Goal: Navigation & Orientation: Understand site structure

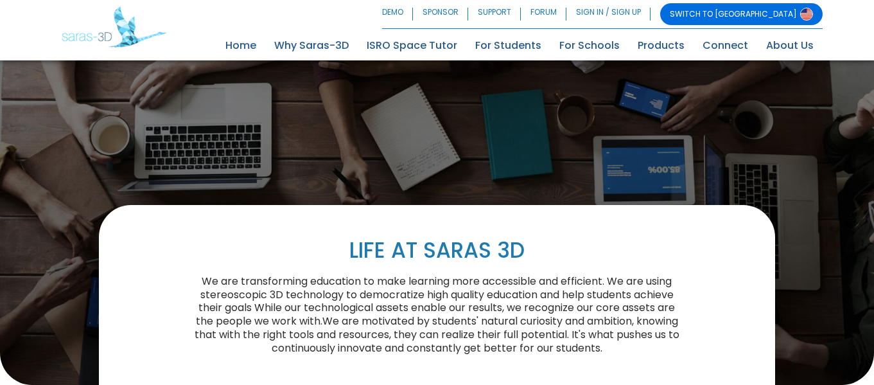
scroll to position [321, 0]
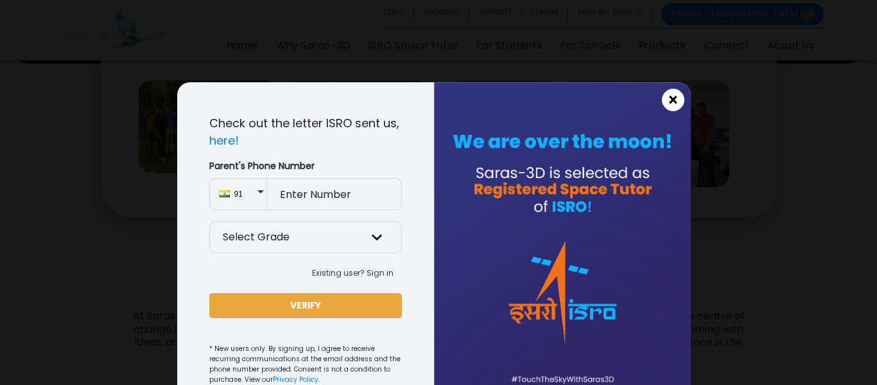
click at [668, 98] on span "×" at bounding box center [673, 100] width 11 height 17
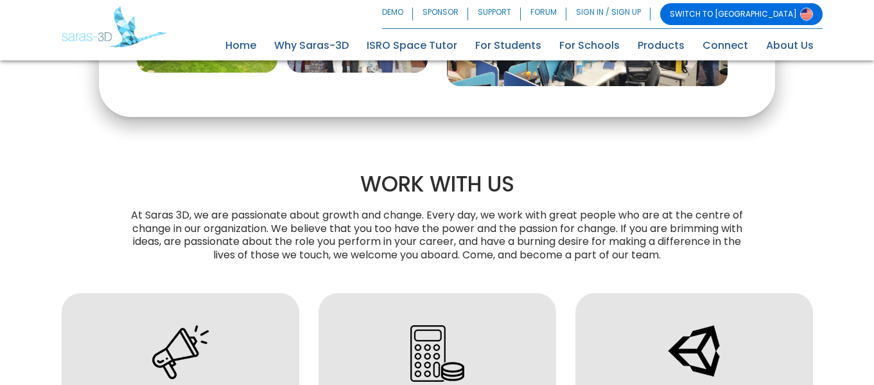
scroll to position [236, 0]
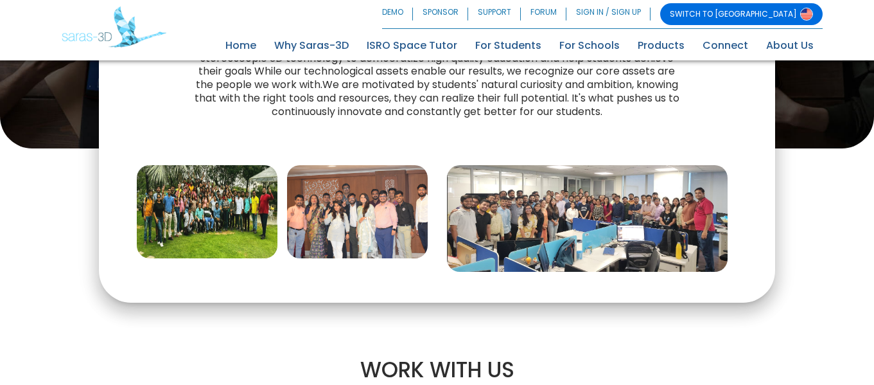
click at [165, 209] on img at bounding box center [207, 212] width 141 height 94
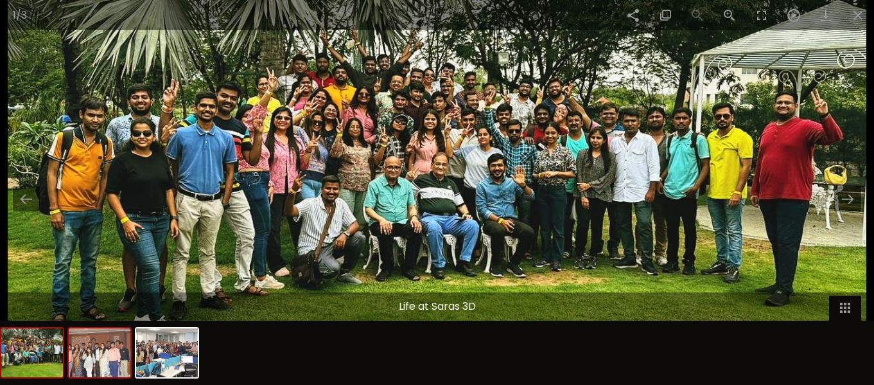
click at [118, 347] on img at bounding box center [100, 352] width 62 height 49
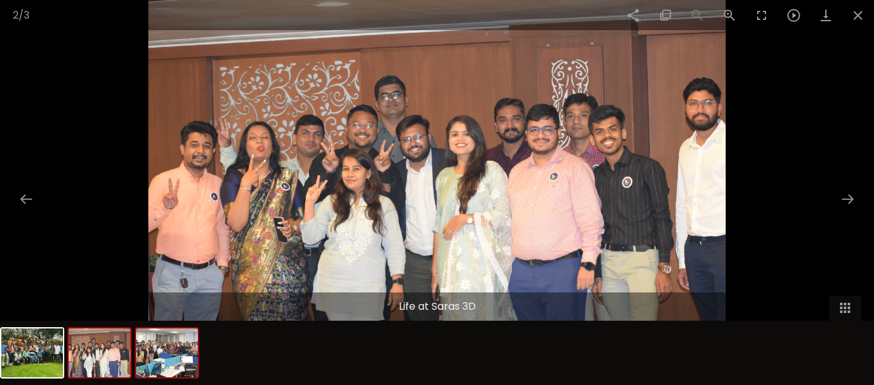
click at [161, 349] on img at bounding box center [167, 352] width 62 height 49
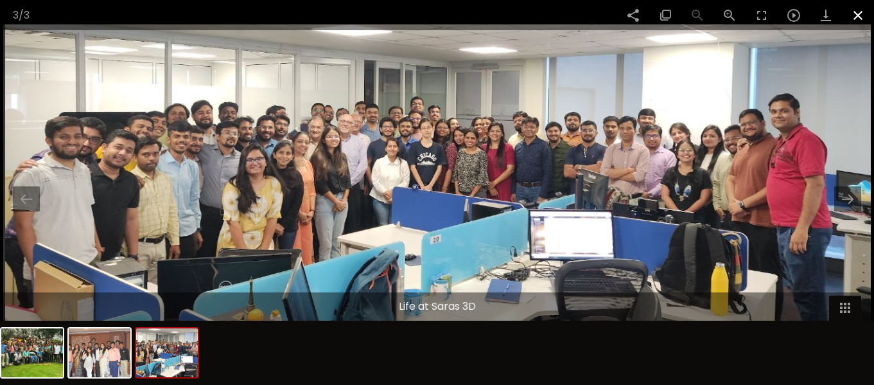
click at [869, 17] on span at bounding box center [858, 15] width 32 height 30
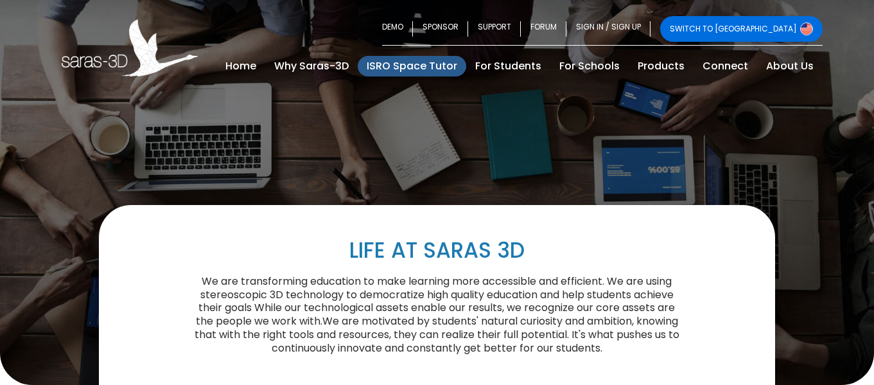
click at [398, 64] on link "ISRO Space Tutor" at bounding box center [412, 66] width 109 height 21
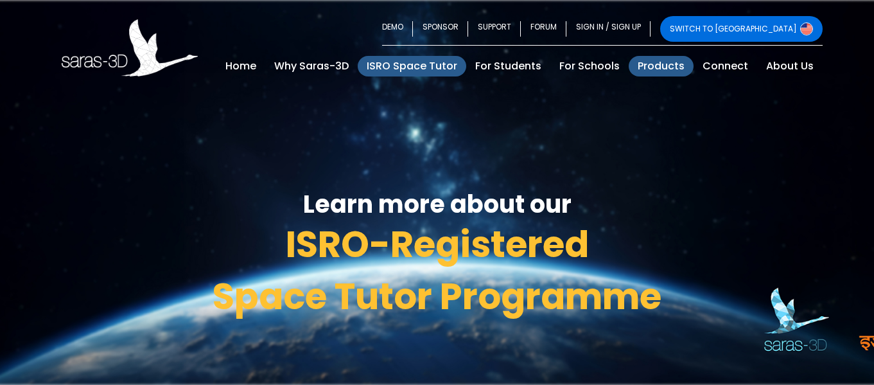
click at [669, 64] on link "Products" at bounding box center [661, 66] width 65 height 21
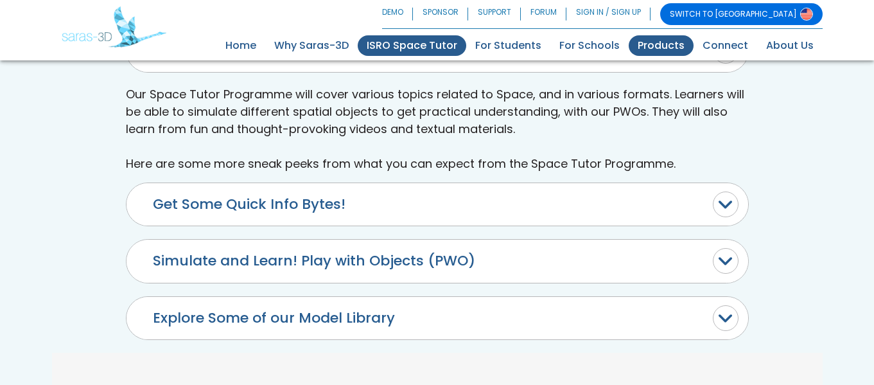
scroll to position [578, 0]
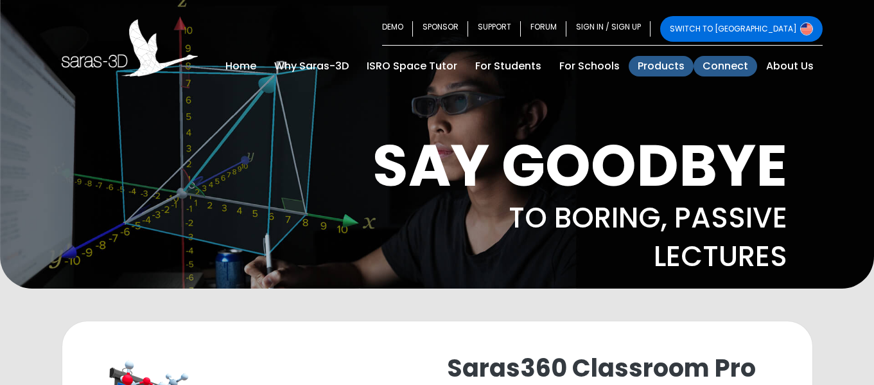
click at [721, 65] on link "Connect" at bounding box center [725, 66] width 64 height 21
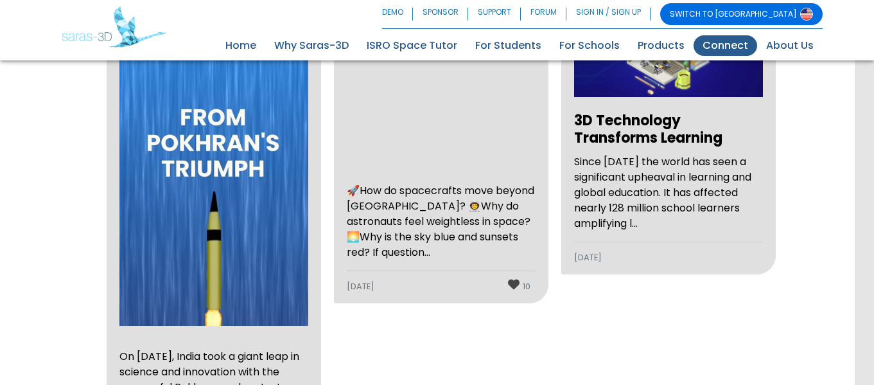
scroll to position [2018, 0]
